Goal: Information Seeking & Learning: Understand process/instructions

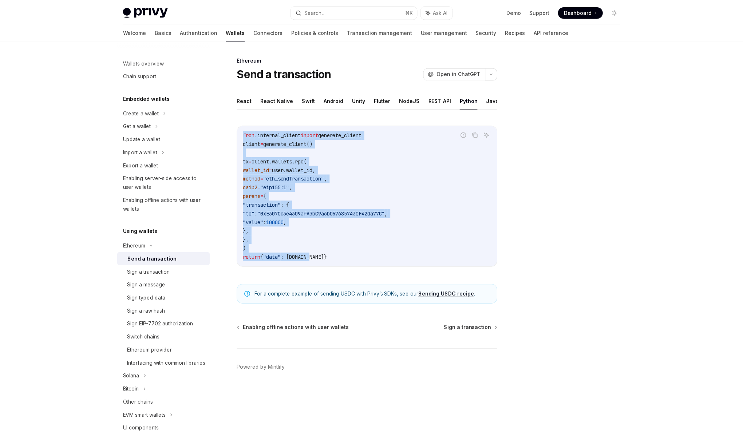
scroll to position [25, 0]
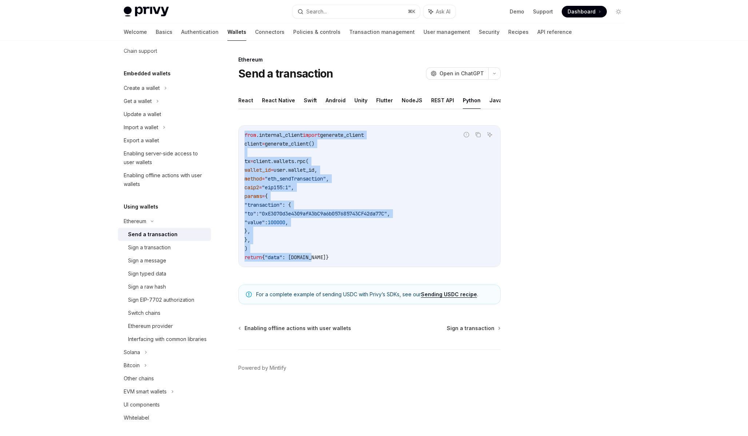
click at [319, 175] on span ""eth_sendTransaction"" at bounding box center [295, 178] width 61 height 7
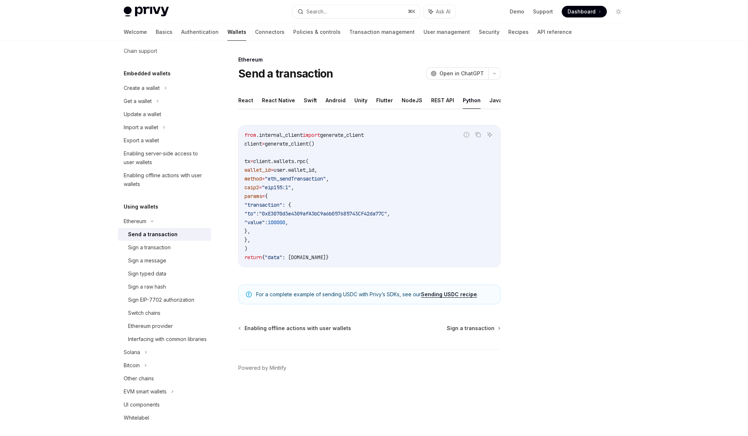
click at [329, 204] on code "from .internal_client import generate_client client = generate_client() tx = cl…" at bounding box center [369, 196] width 250 height 131
click at [331, 252] on code "from .internal_client import generate_client client = generate_client() tx = cl…" at bounding box center [369, 196] width 250 height 131
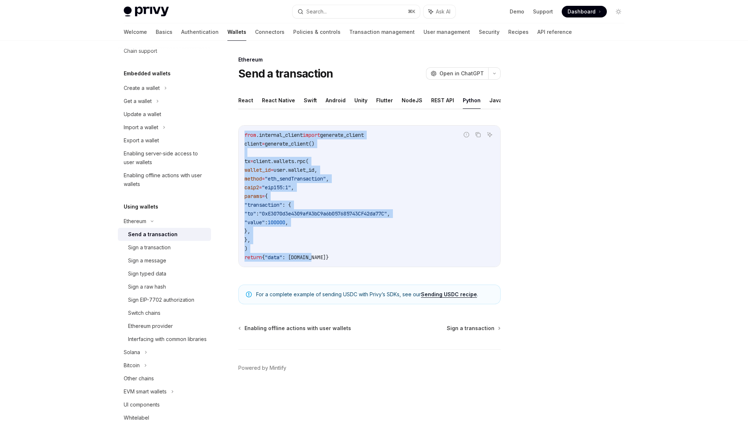
drag, startPoint x: 330, startPoint y: 261, endPoint x: 240, endPoint y: 133, distance: 156.7
click at [240, 133] on div "from .internal_client import generate_client client = generate_client() tx = cl…" at bounding box center [370, 196] width 262 height 141
copy code "from .internal_client import generate_client client = generate_client() tx = cl…"
click at [339, 255] on code "from .internal_client import generate_client client = generate_client() tx = cl…" at bounding box center [369, 196] width 250 height 131
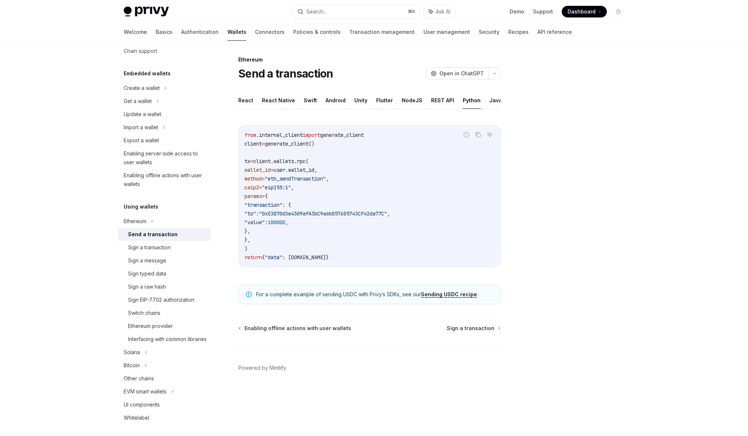
click at [158, 238] on div "Send a transaction" at bounding box center [152, 234] width 49 height 9
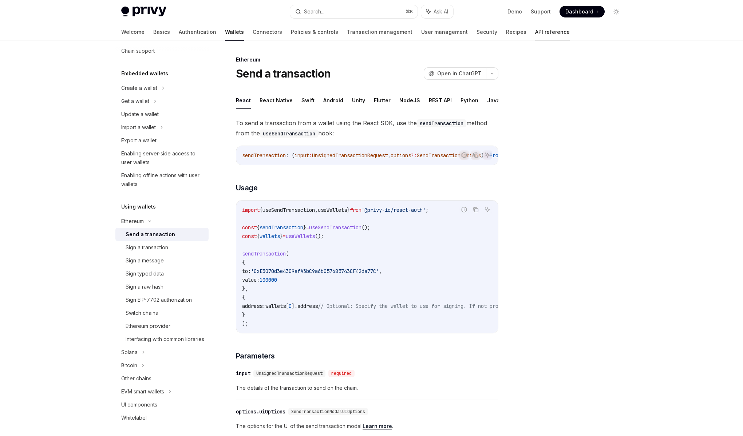
click at [535, 34] on link "API reference" at bounding box center [552, 31] width 35 height 17
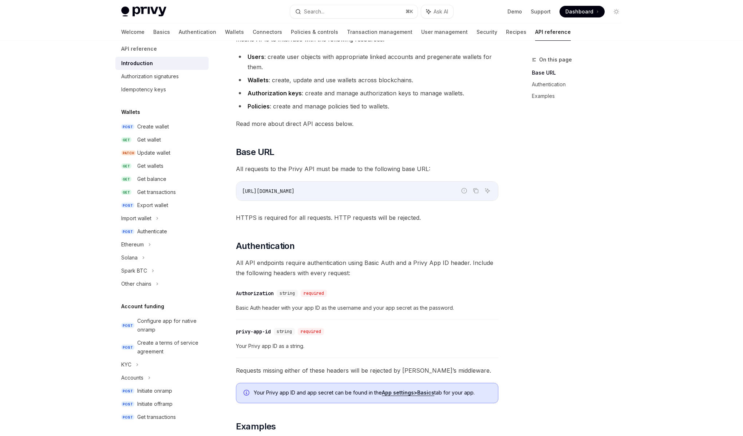
scroll to position [8, 0]
click at [152, 247] on div "Ethereum" at bounding box center [161, 244] width 93 height 13
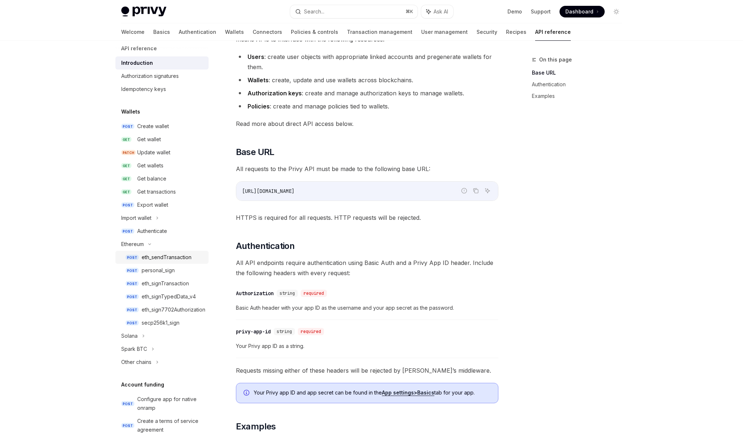
type textarea "*"
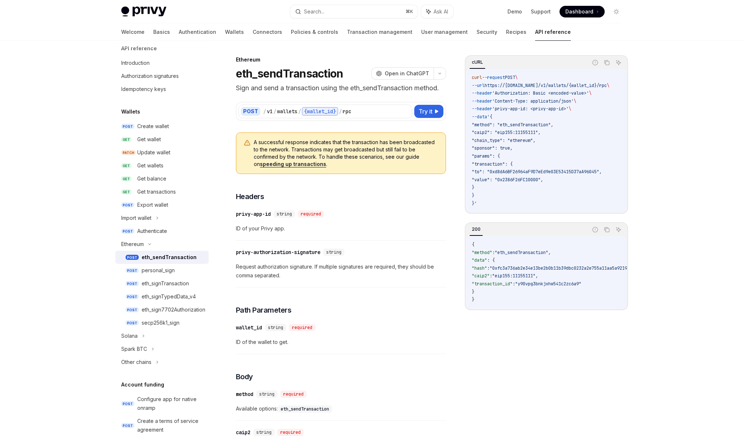
click at [339, 226] on span "ID of your Privy app." at bounding box center [341, 228] width 210 height 9
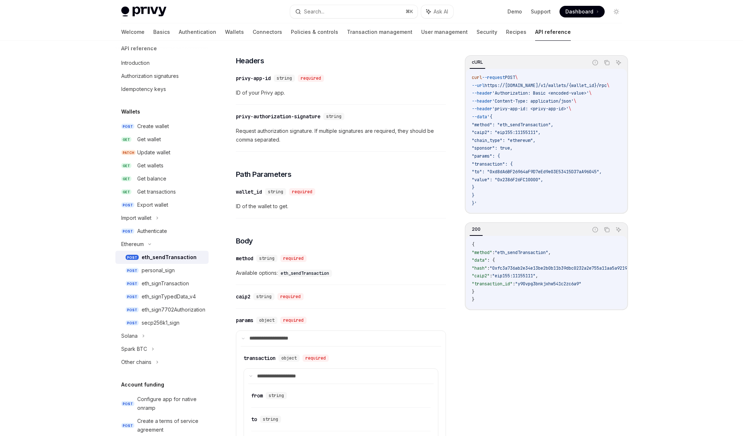
click at [343, 280] on div "​ method string required Available options: eth_sendTransaction" at bounding box center [341, 267] width 210 height 35
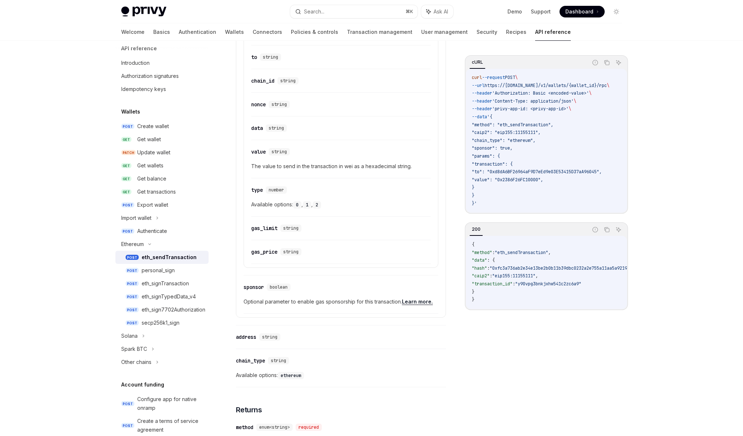
scroll to position [524, 0]
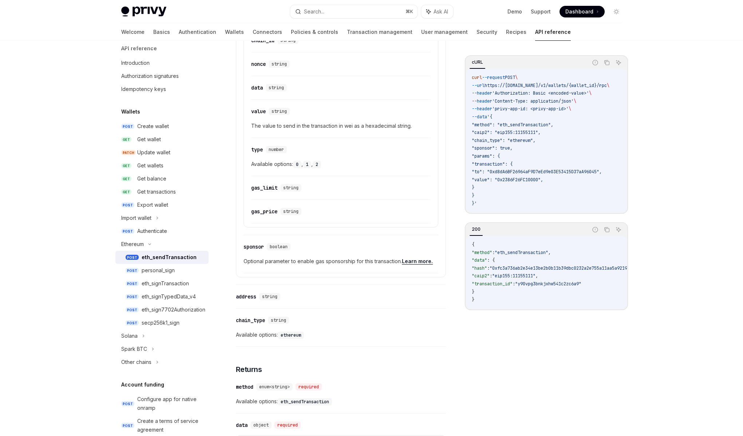
click at [318, 333] on span "Available options: ethereum" at bounding box center [341, 334] width 210 height 9
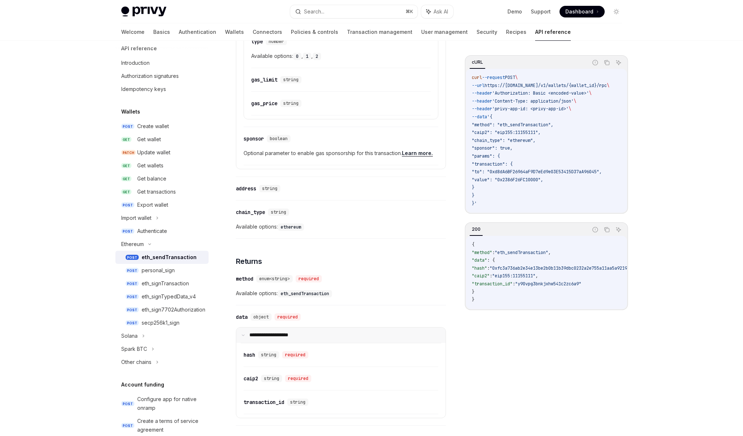
scroll to position [648, 0]
click at [345, 291] on span "Available options: eth_sendTransaction" at bounding box center [341, 291] width 210 height 9
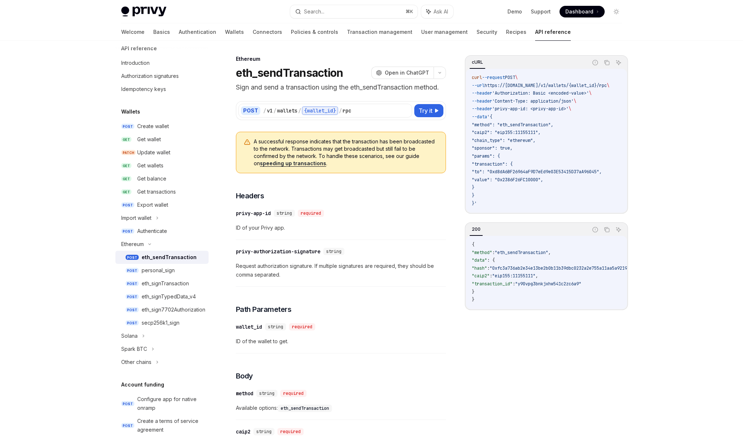
scroll to position [0, 0]
click at [403, 75] on span "Open in ChatGPT" at bounding box center [407, 73] width 44 height 7
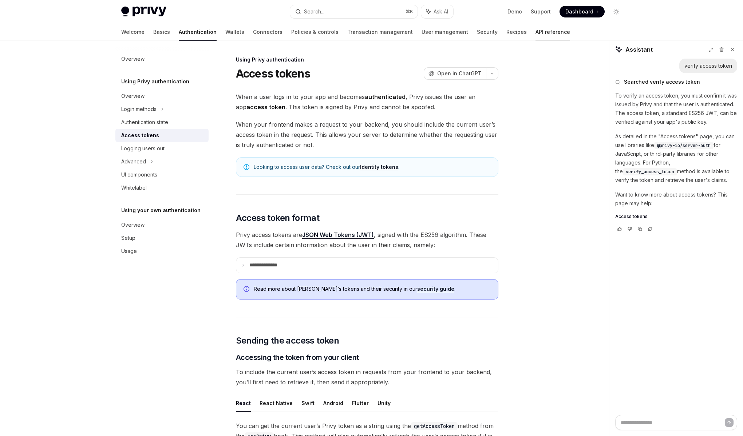
scroll to position [562, 0]
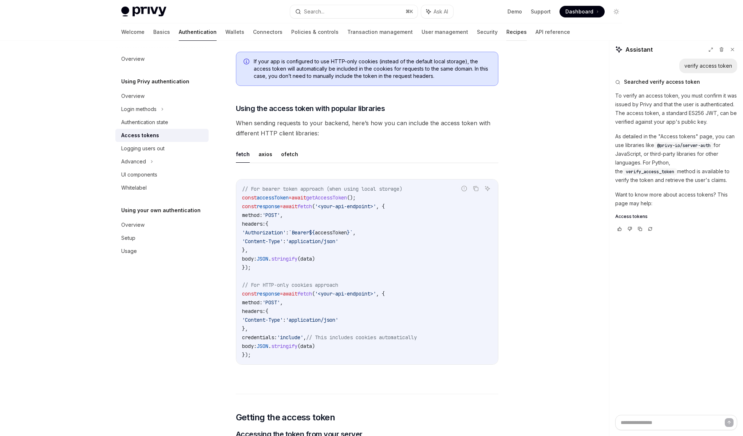
click at [506, 35] on link "Recipes" at bounding box center [516, 31] width 20 height 17
type textarea "*"
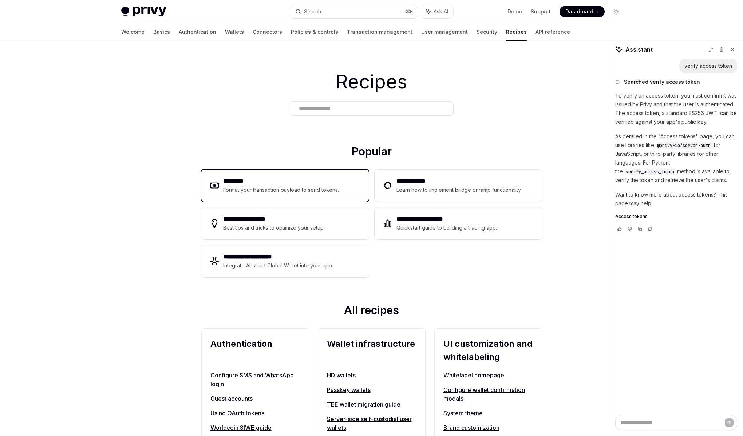
click at [253, 196] on div "********* Format your transaction payload to send tokens." at bounding box center [284, 186] width 167 height 32
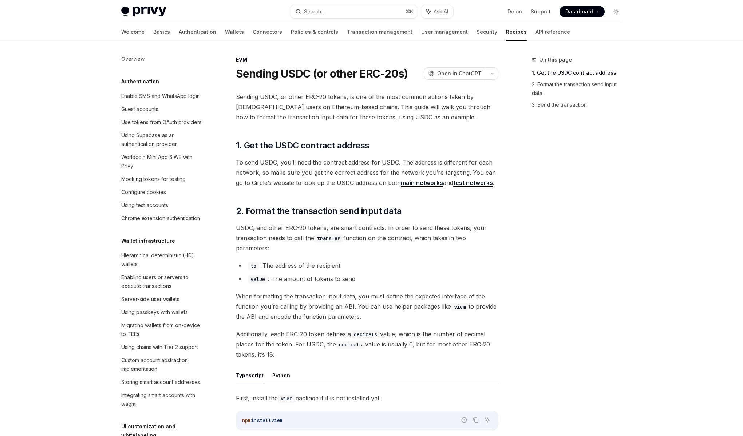
scroll to position [925, 0]
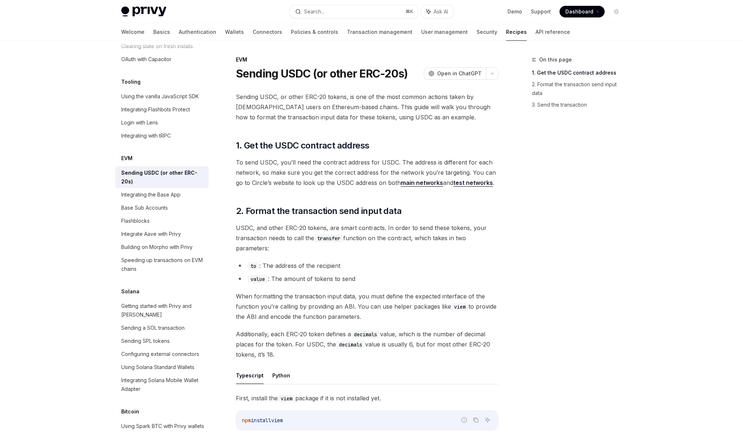
click at [315, 177] on span "To send USDC, you’ll need the contract address for USDC. The address is differe…" at bounding box center [367, 172] width 262 height 31
click at [332, 236] on code "transfer" at bounding box center [328, 238] width 29 height 8
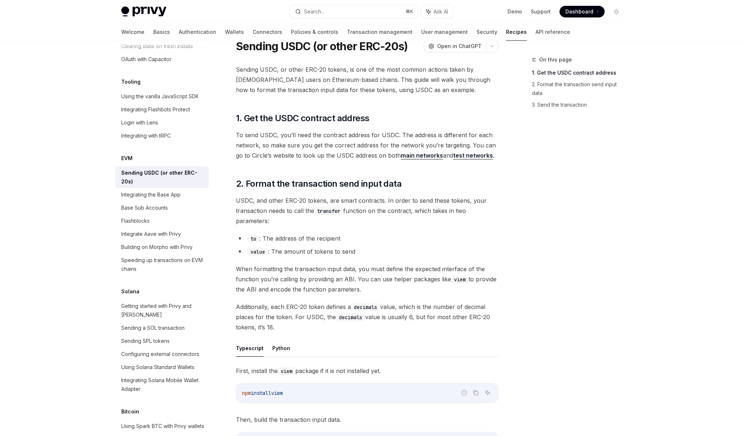
scroll to position [29, 0]
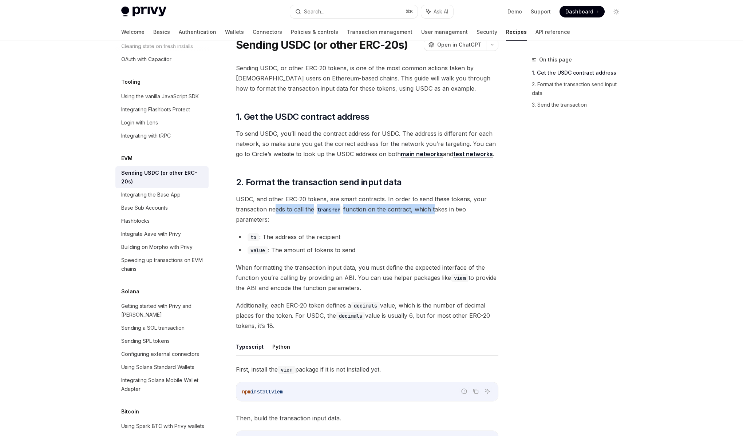
drag, startPoint x: 276, startPoint y: 211, endPoint x: 434, endPoint y: 210, distance: 158.3
click at [434, 210] on span "USDC, and other ERC-20 tokens, are smart contracts. In order to send these toke…" at bounding box center [367, 209] width 262 height 31
drag, startPoint x: 443, startPoint y: 210, endPoint x: 268, endPoint y: 211, distance: 175.4
click at [268, 211] on span "USDC, and other ERC-20 tokens, are smart contracts. In order to send these toke…" at bounding box center [367, 209] width 262 height 31
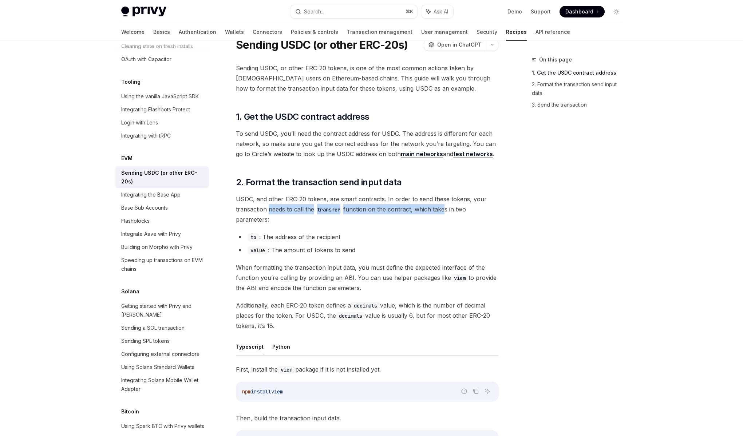
click at [268, 211] on span "USDC, and other ERC-20 tokens, are smart contracts. In order to send these toke…" at bounding box center [367, 209] width 262 height 31
drag, startPoint x: 268, startPoint y: 211, endPoint x: 429, endPoint y: 208, distance: 160.8
click at [429, 208] on span "USDC, and other ERC-20 tokens, are smart contracts. In order to send these toke…" at bounding box center [367, 209] width 262 height 31
drag, startPoint x: 434, startPoint y: 210, endPoint x: 264, endPoint y: 212, distance: 170.3
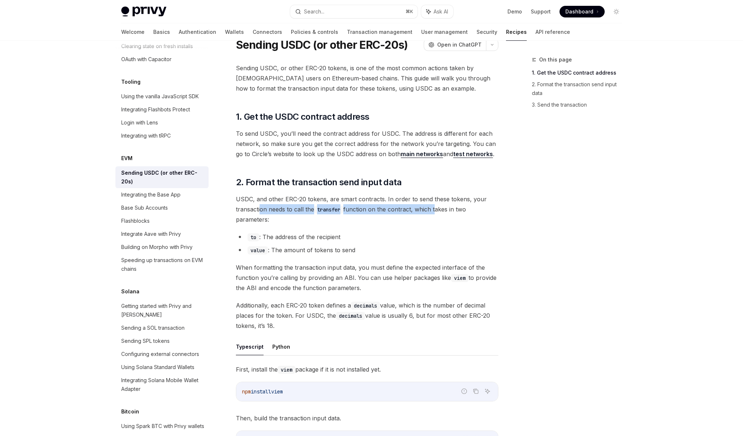
click at [261, 213] on span "USDC, and other ERC-20 tokens, are smart contracts. In order to send these toke…" at bounding box center [367, 209] width 262 height 31
click at [267, 212] on span "USDC, and other ERC-20 tokens, are smart contracts. In order to send these toke…" at bounding box center [367, 209] width 262 height 31
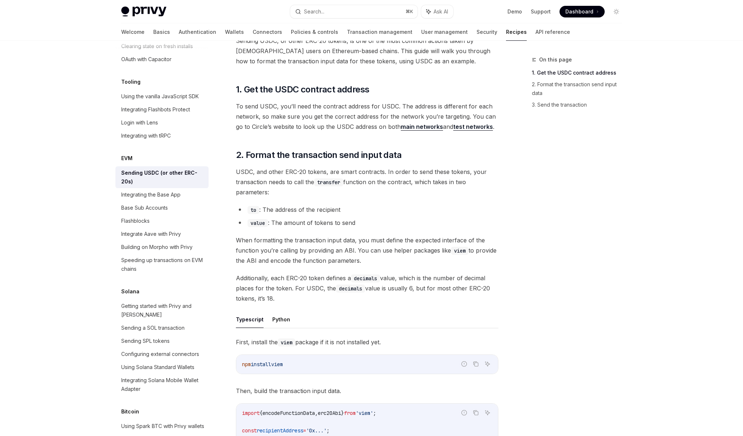
scroll to position [57, 0]
click at [274, 244] on span "When formatting the transaction input data, you must define the expected interf…" at bounding box center [367, 249] width 262 height 31
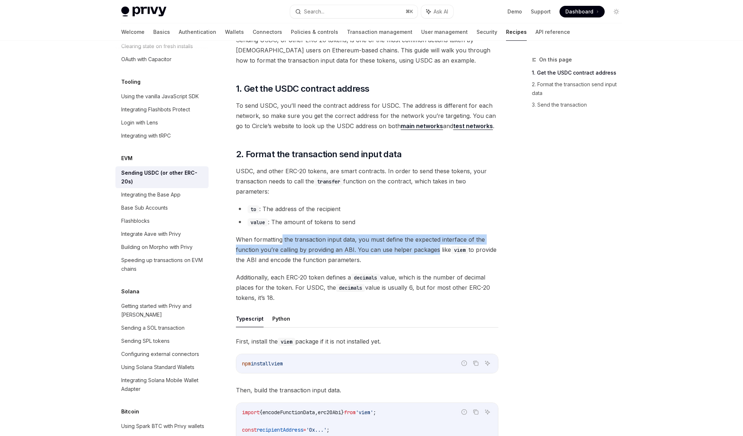
drag, startPoint x: 282, startPoint y: 241, endPoint x: 435, endPoint y: 251, distance: 153.5
click at [435, 251] on span "When formatting the transaction input data, you must define the expected interf…" at bounding box center [367, 249] width 262 height 31
drag, startPoint x: 435, startPoint y: 251, endPoint x: 293, endPoint y: 240, distance: 142.3
click at [293, 240] on span "When formatting the transaction input data, you must define the expected interf…" at bounding box center [367, 249] width 262 height 31
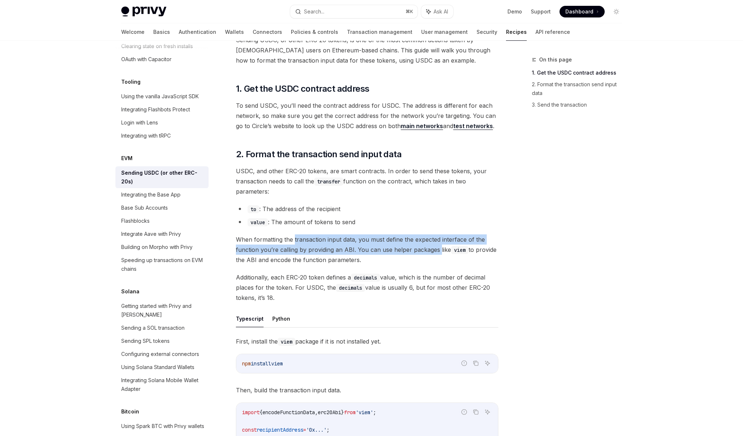
click at [293, 240] on span "When formatting the transaction input data, you must define the expected interf…" at bounding box center [367, 249] width 262 height 31
drag, startPoint x: 293, startPoint y: 240, endPoint x: 426, endPoint y: 247, distance: 133.4
click at [426, 247] on span "When formatting the transaction input data, you must define the expected interf…" at bounding box center [367, 249] width 262 height 31
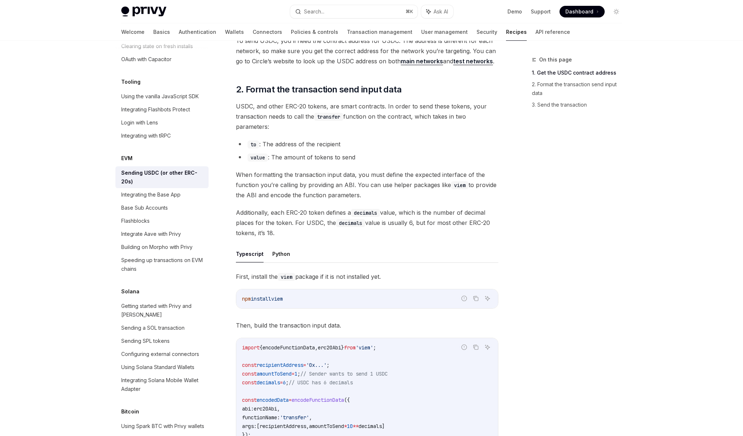
scroll to position [132, 0]
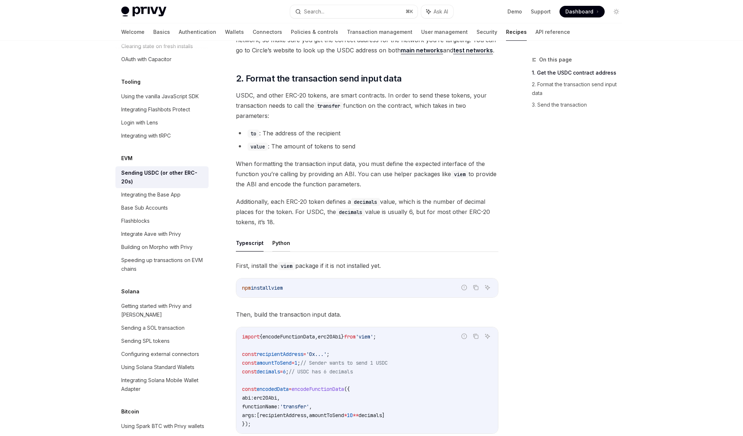
click at [279, 247] on button "Python" at bounding box center [281, 242] width 18 height 17
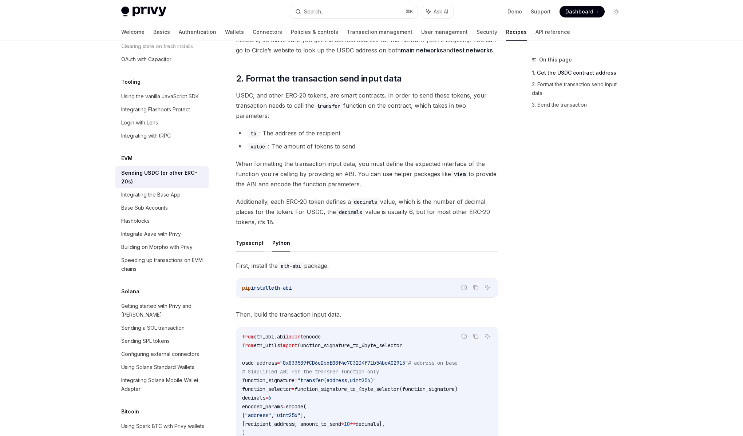
click at [254, 247] on button "Typescript" at bounding box center [250, 242] width 28 height 17
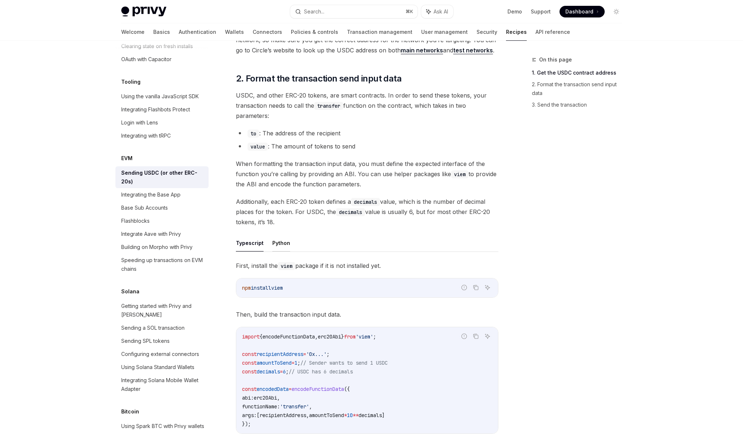
click at [278, 248] on button "Python" at bounding box center [281, 242] width 18 height 17
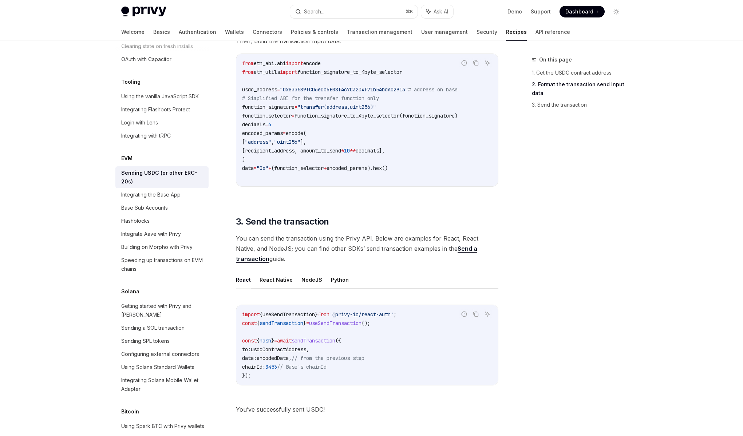
scroll to position [426, 0]
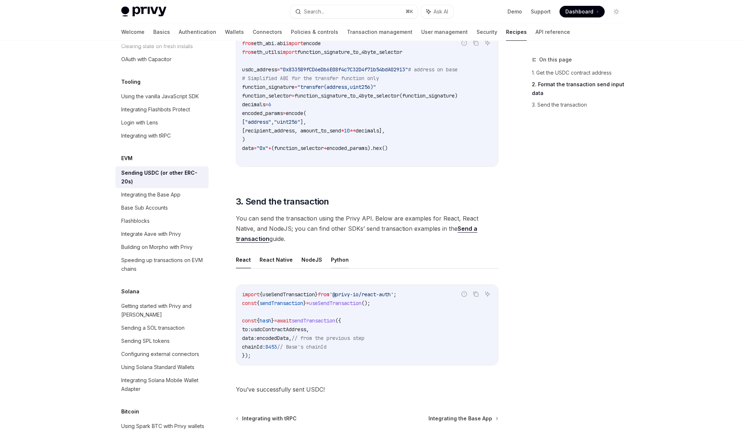
click at [331, 261] on button "Python" at bounding box center [340, 259] width 18 height 17
type textarea "*"
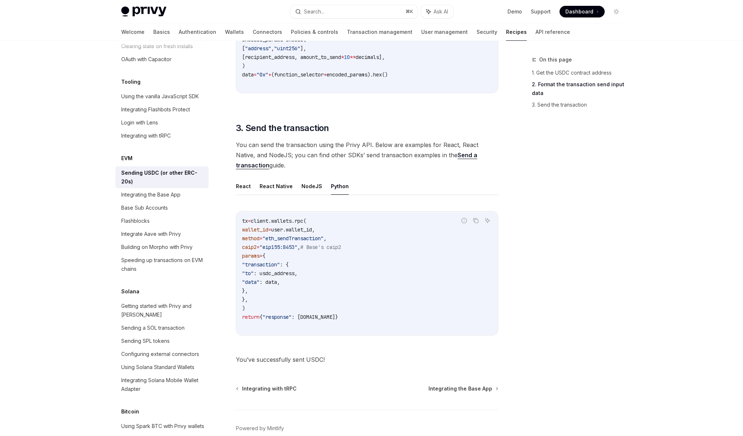
scroll to position [498, 0]
click at [357, 365] on span "You’ve successfully sent USDC!" at bounding box center [367, 360] width 262 height 10
drag, startPoint x: 355, startPoint y: 365, endPoint x: 346, endPoint y: 359, distance: 11.5
click at [346, 359] on span "You’ve successfully sent USDC!" at bounding box center [367, 360] width 262 height 10
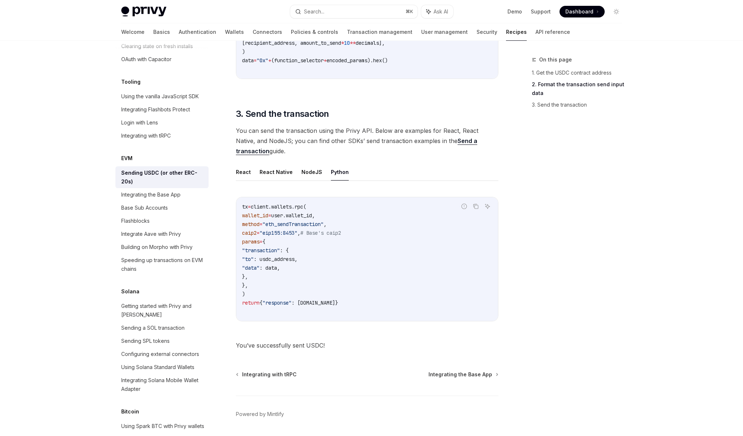
click at [593, 287] on div "On this page 1. Get the USDC contract address 2. Format the transaction send in…" at bounding box center [572, 245] width 111 height 381
